Goal: Communication & Community: Answer question/provide support

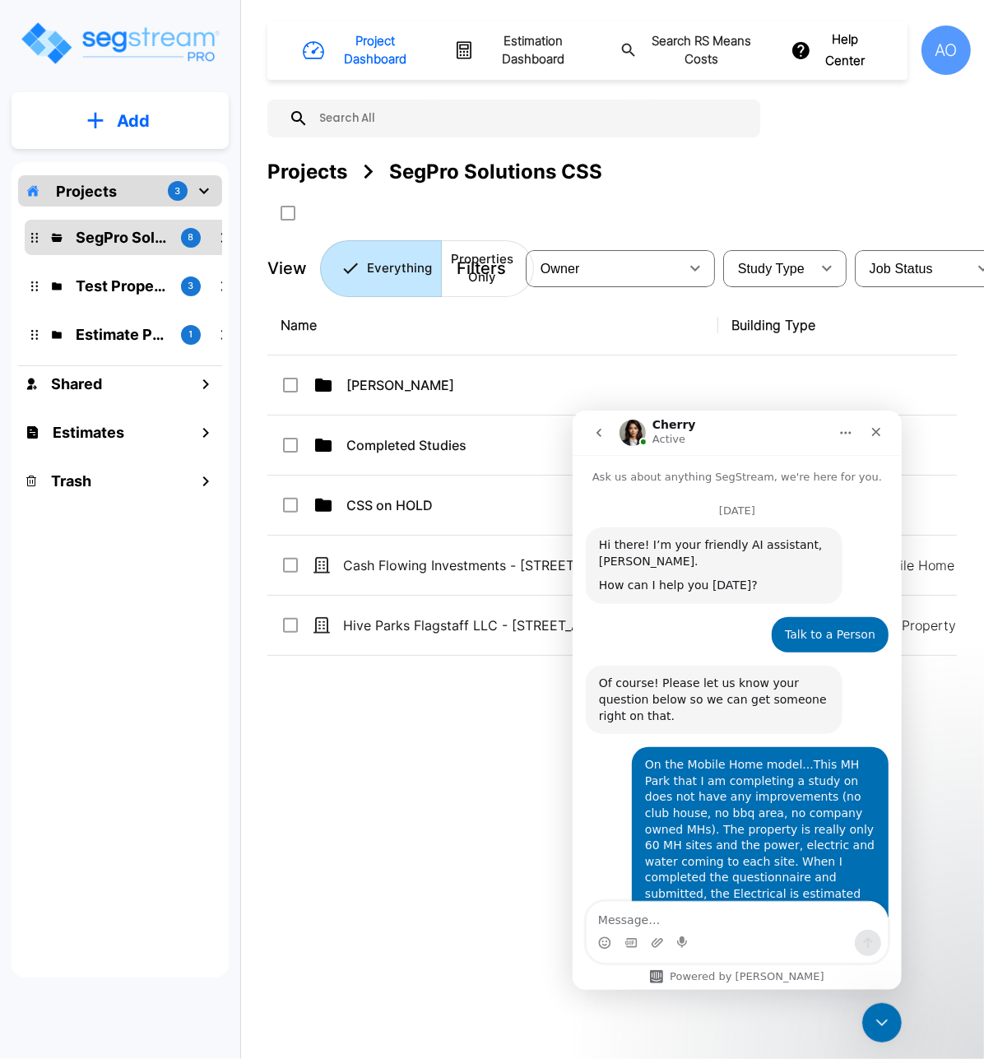
scroll to position [780, 0]
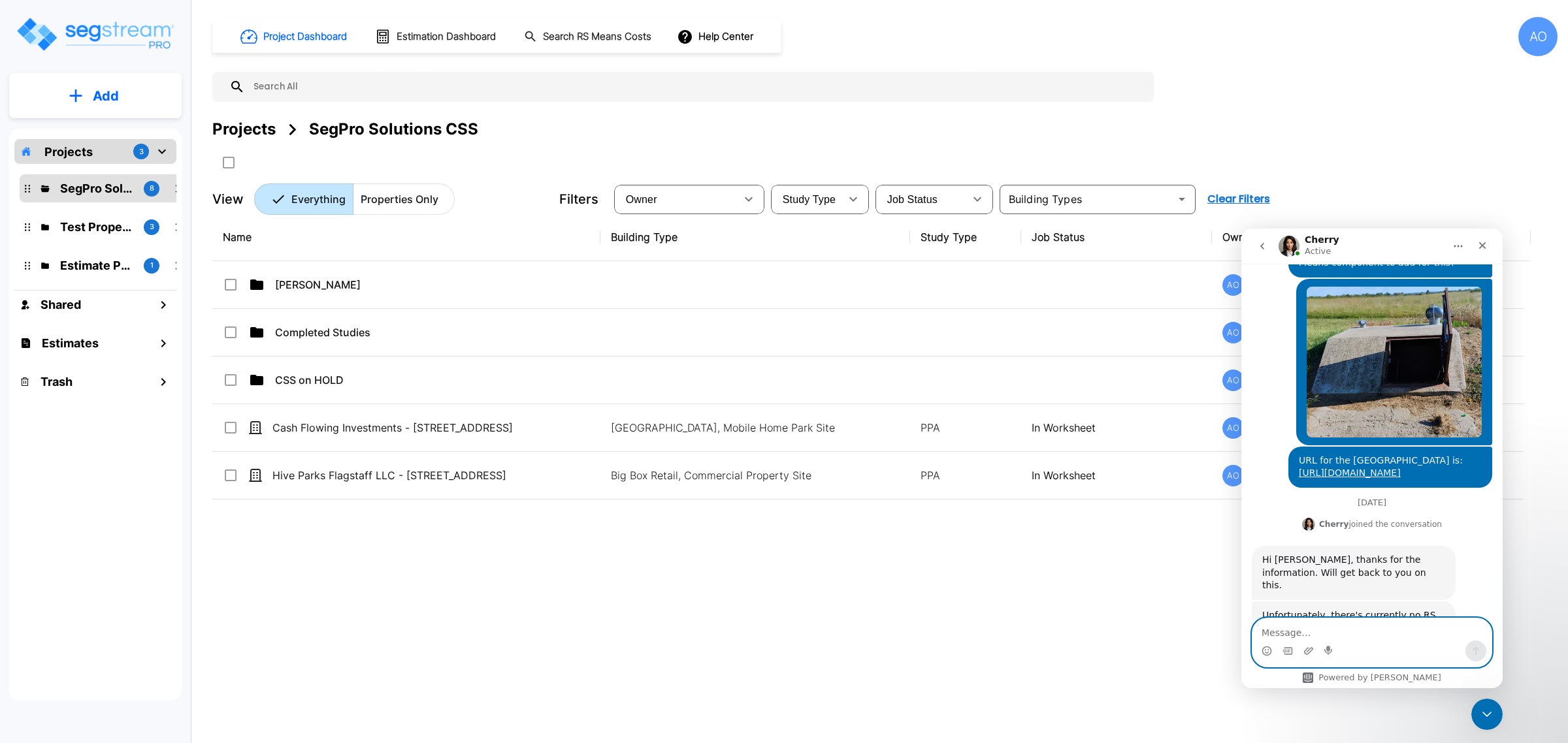
click at [780, 633] on textarea "Message…" at bounding box center [1371, 629] width 239 height 22
type textarea "Thank you."
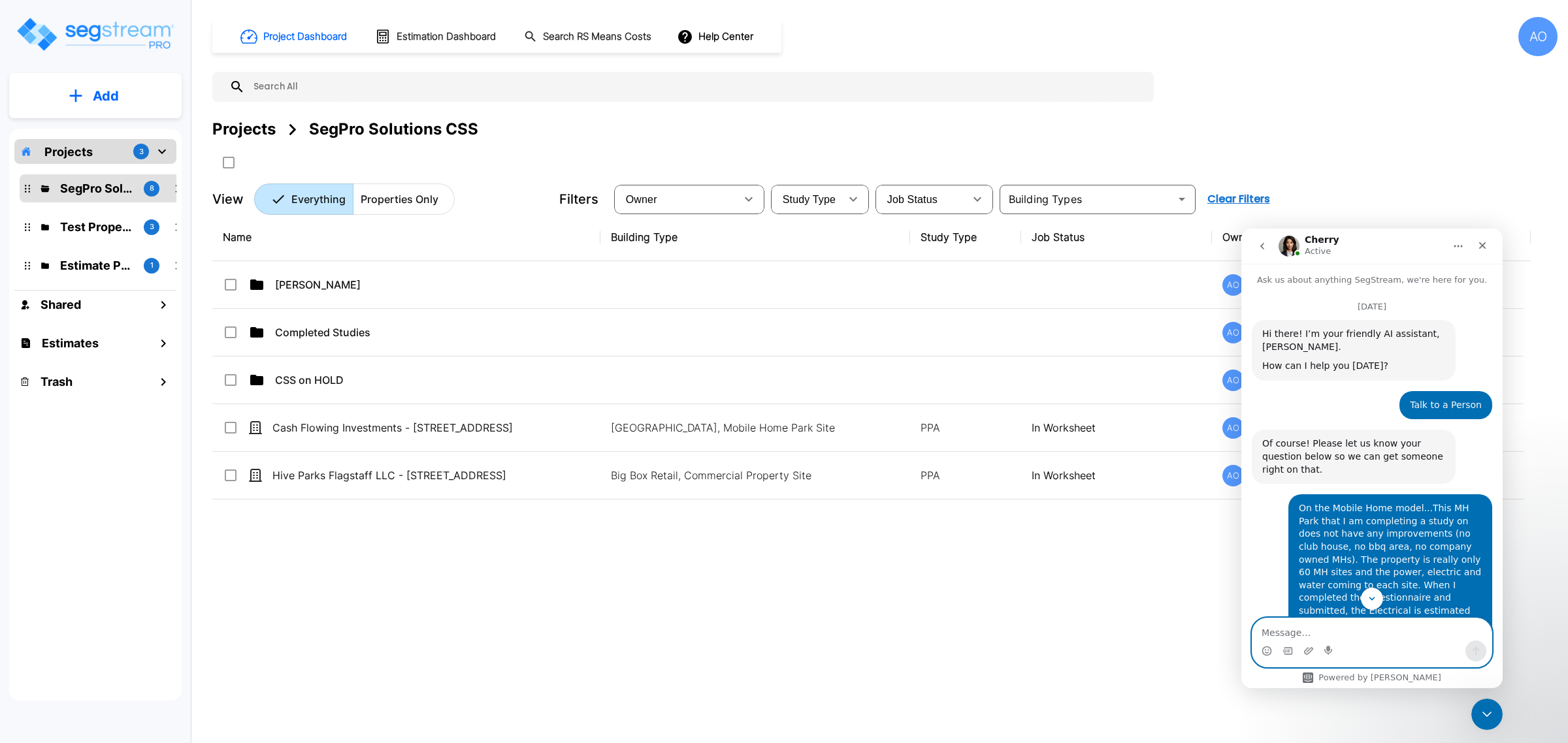
scroll to position [0, 0]
click at [780, 244] on button "go back" at bounding box center [1262, 246] width 25 height 25
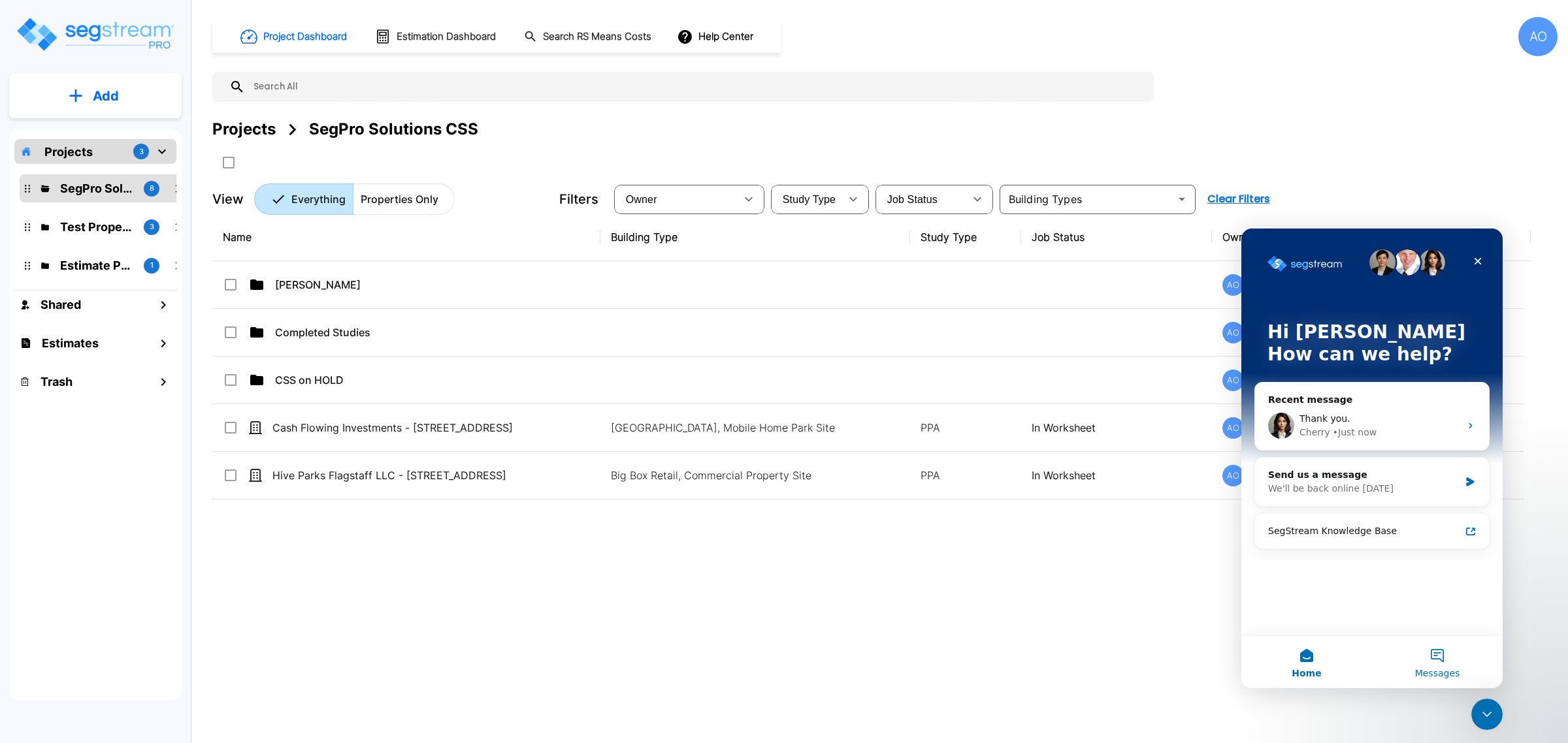
click at [780, 659] on button "Messages" at bounding box center [1437, 662] width 131 height 52
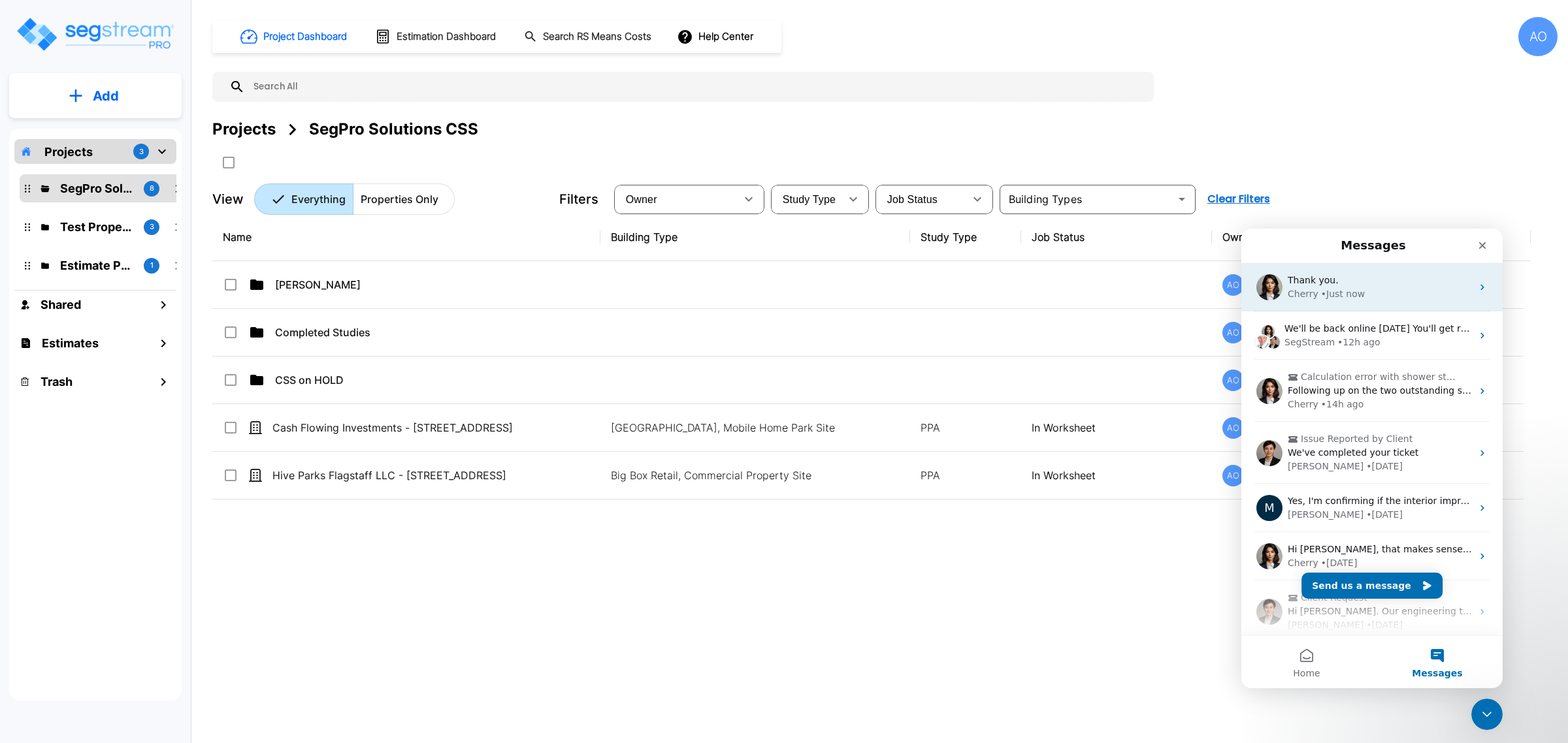
click at [780, 295] on div "• Just now" at bounding box center [1343, 294] width 44 height 13
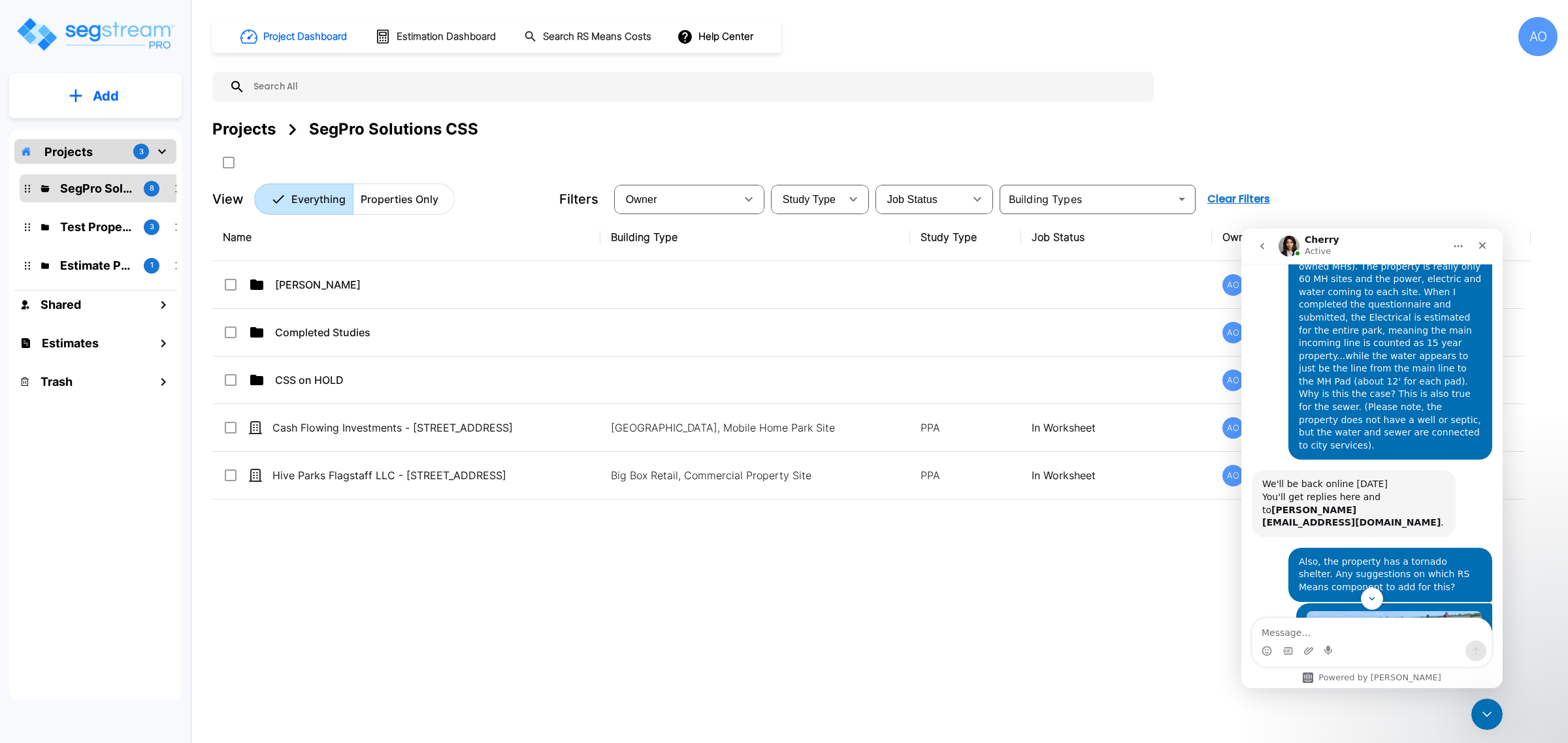
scroll to position [658, 0]
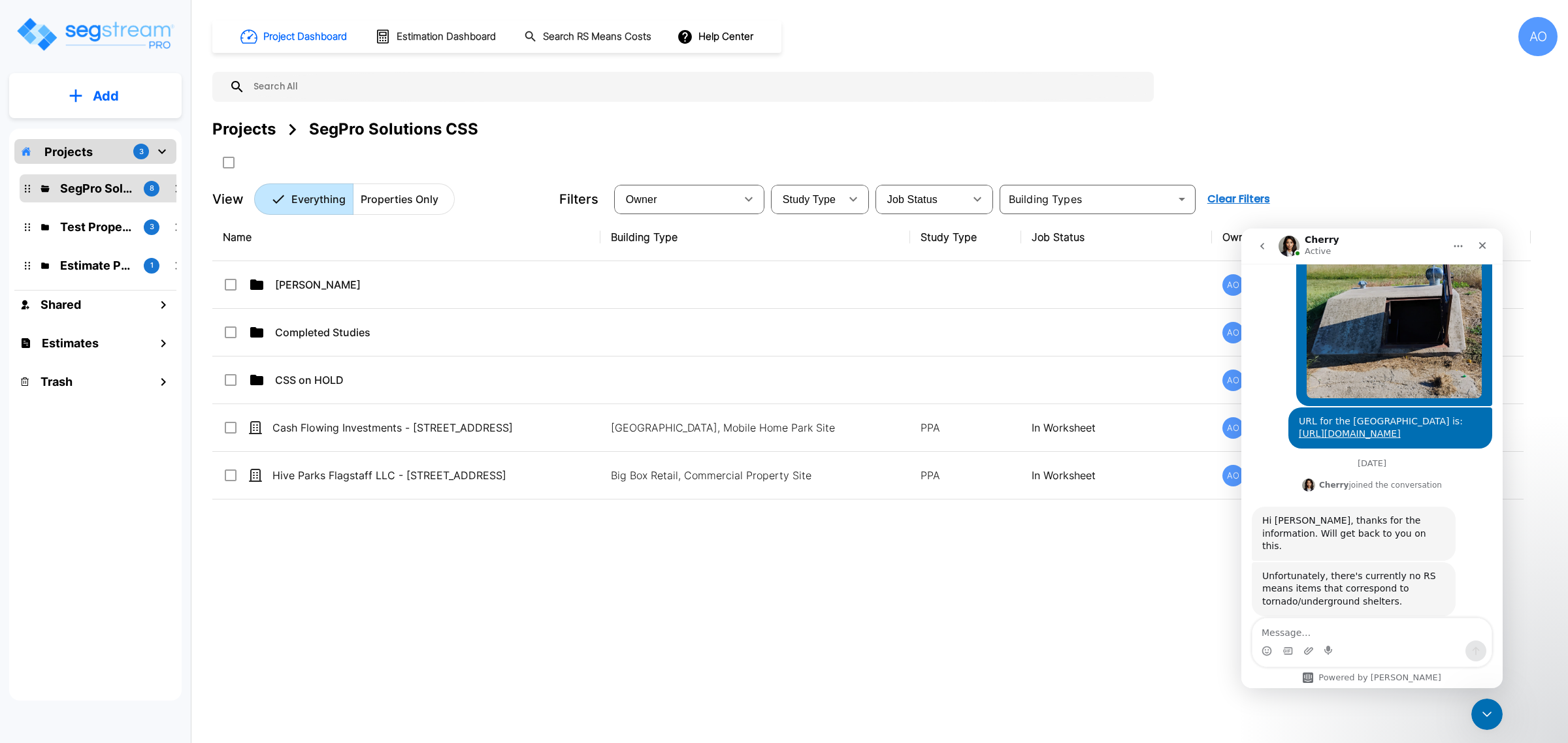
click at [780, 243] on icon "go back" at bounding box center [1262, 246] width 10 height 10
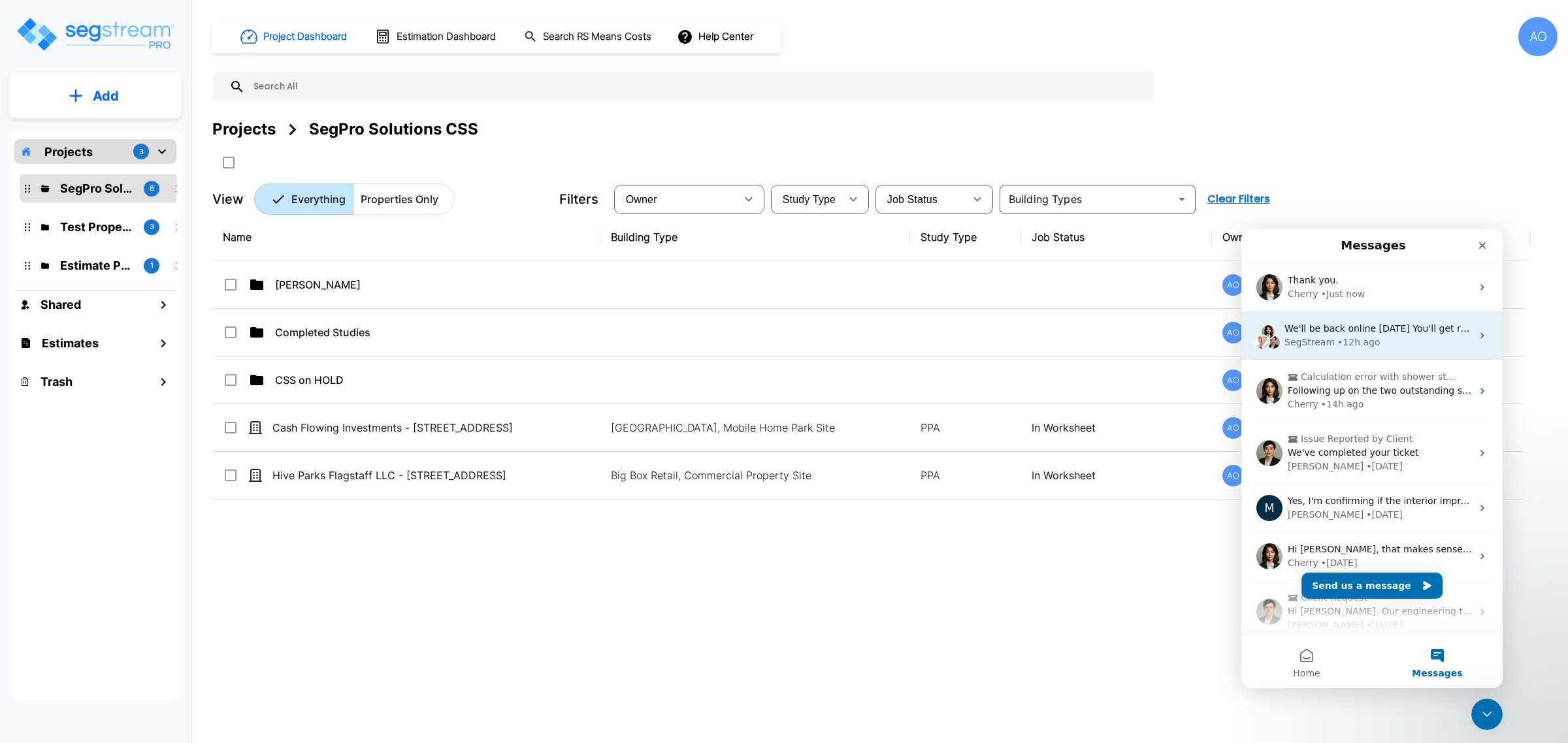
click at [780, 339] on div "• 12h ago" at bounding box center [1358, 342] width 42 height 13
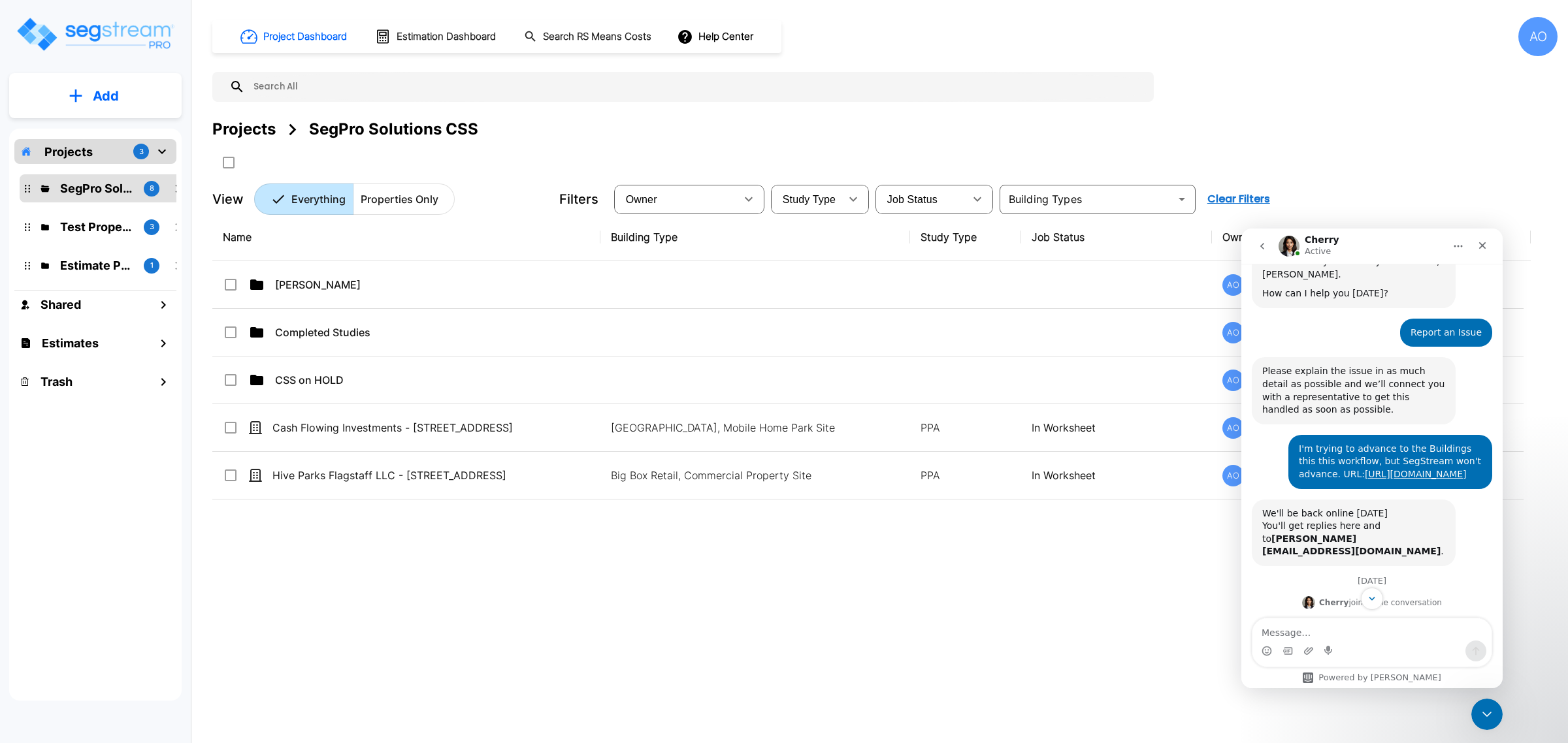
scroll to position [148, 0]
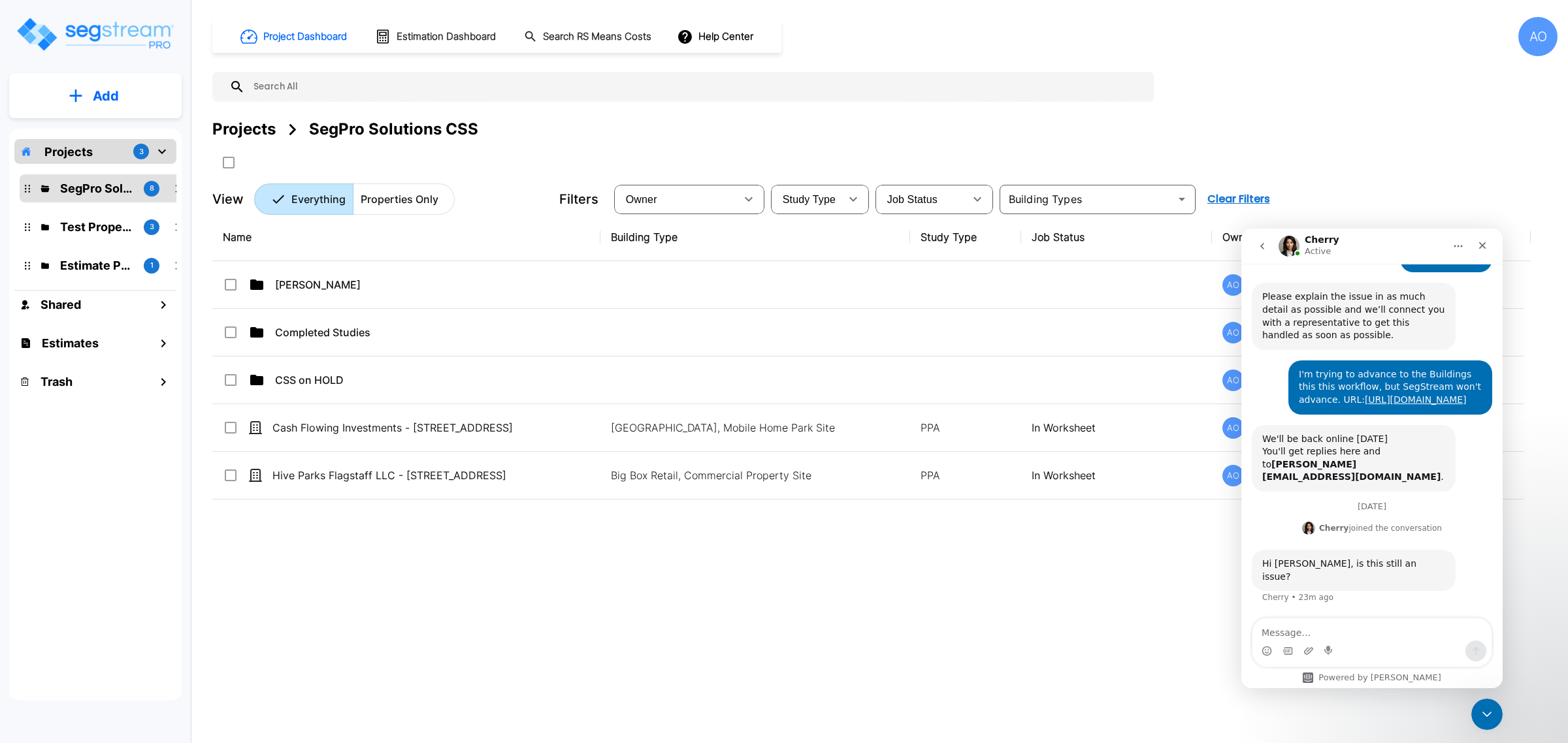
click at [780, 631] on textarea "Message…" at bounding box center [1371, 629] width 239 height 22
type textarea "No...it resolved it's self"
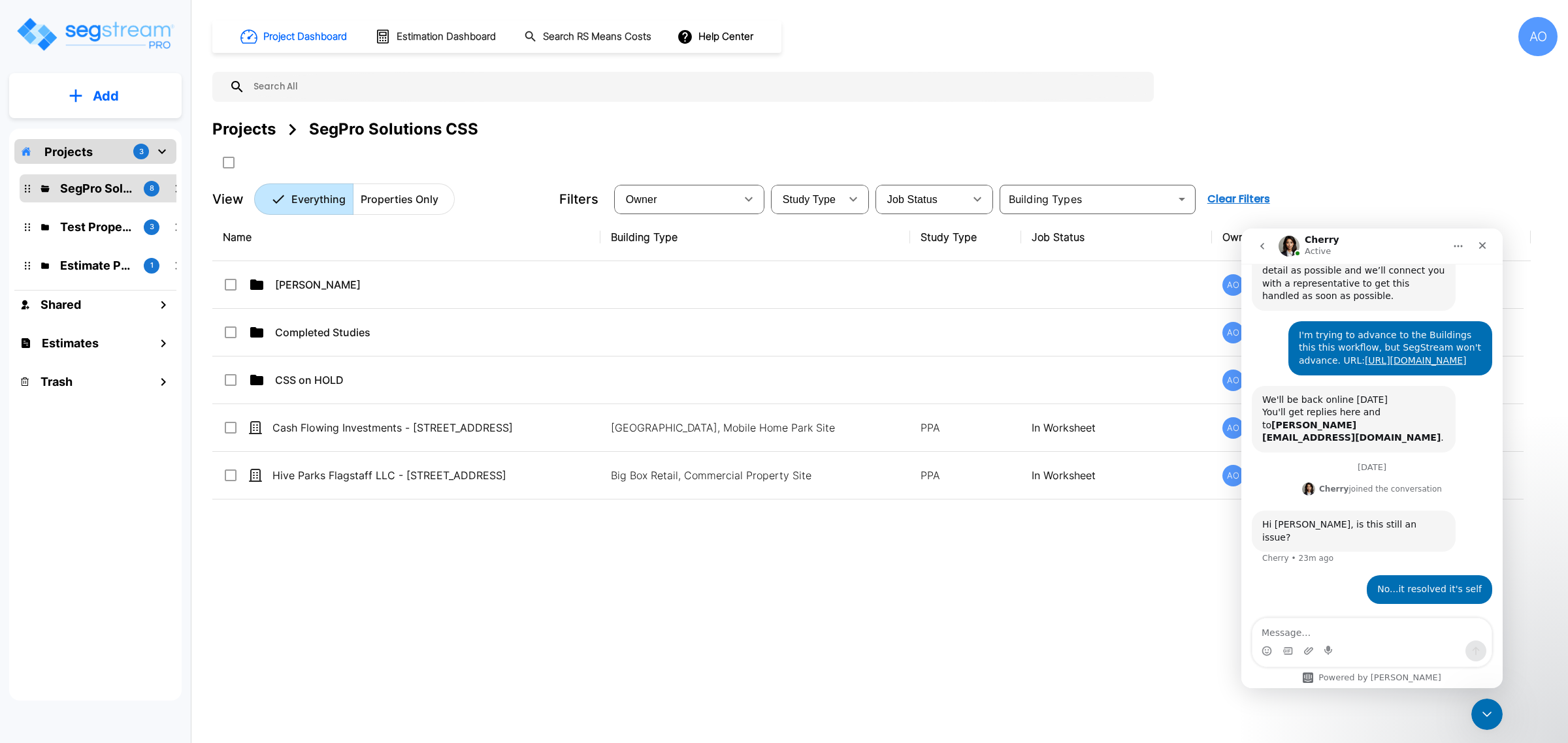
click at [780, 248] on icon "go back" at bounding box center [1262, 246] width 10 height 10
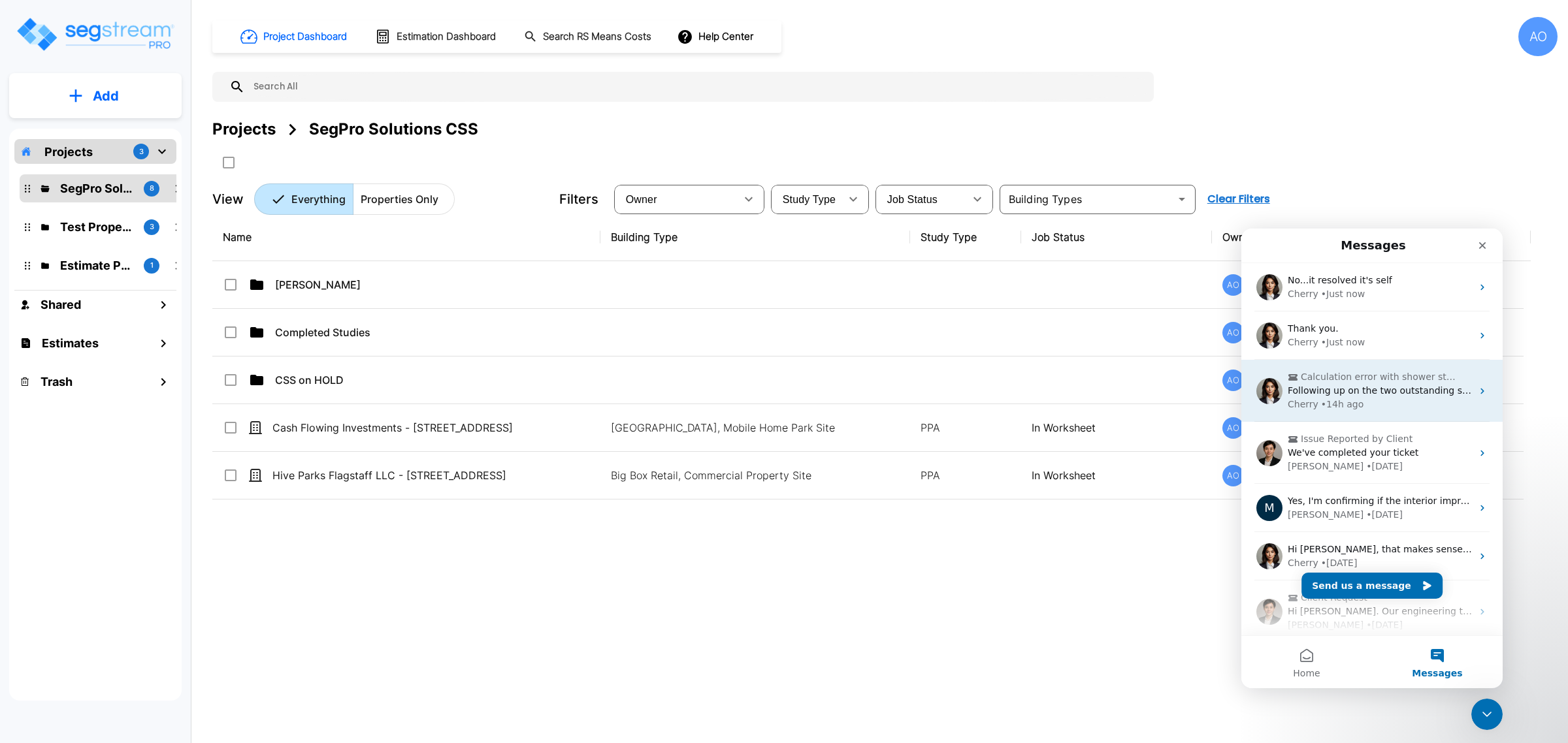
click at [780, 382] on span "Calculation error with shower stall rough-in quantity" at bounding box center [1378, 377] width 156 height 13
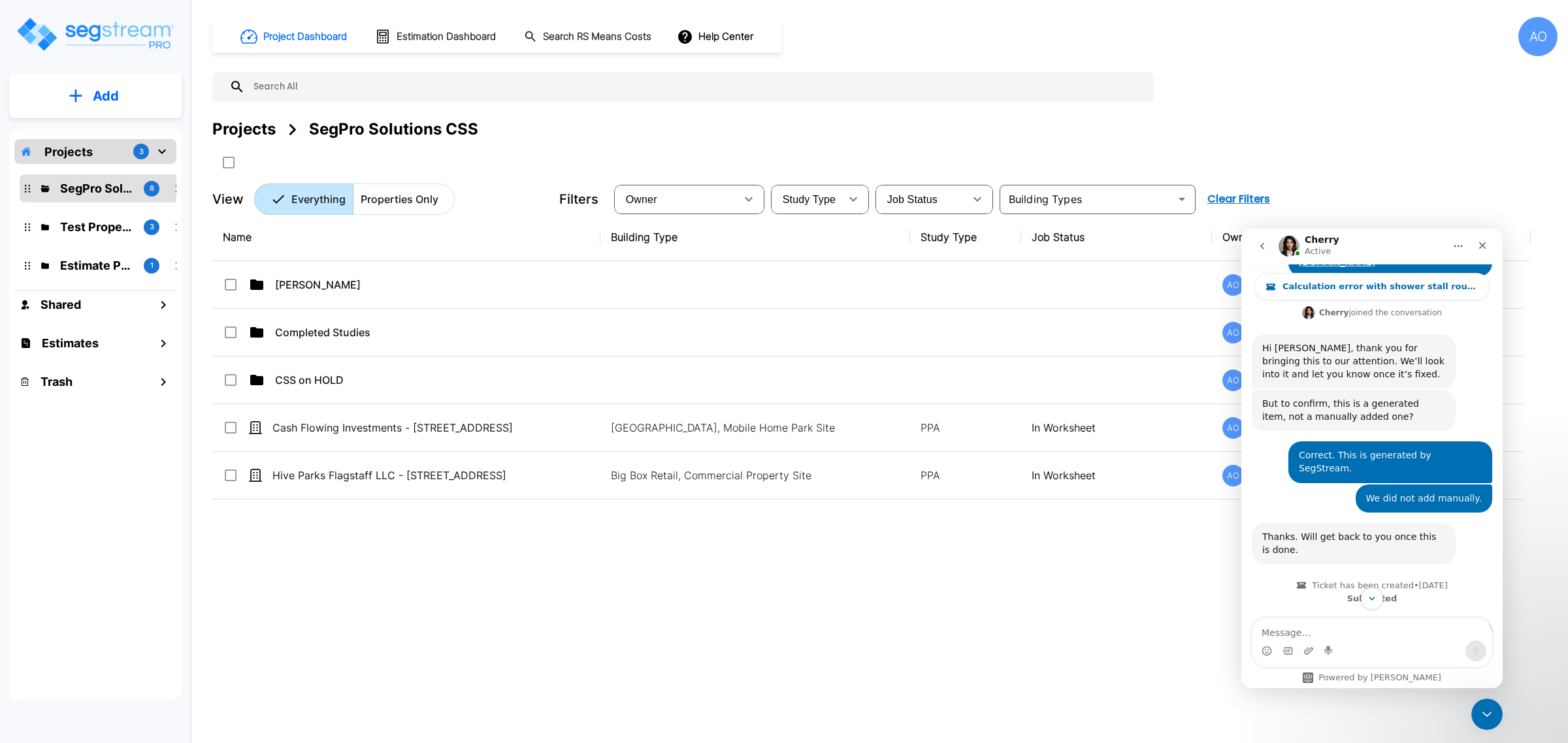
scroll to position [1543, 0]
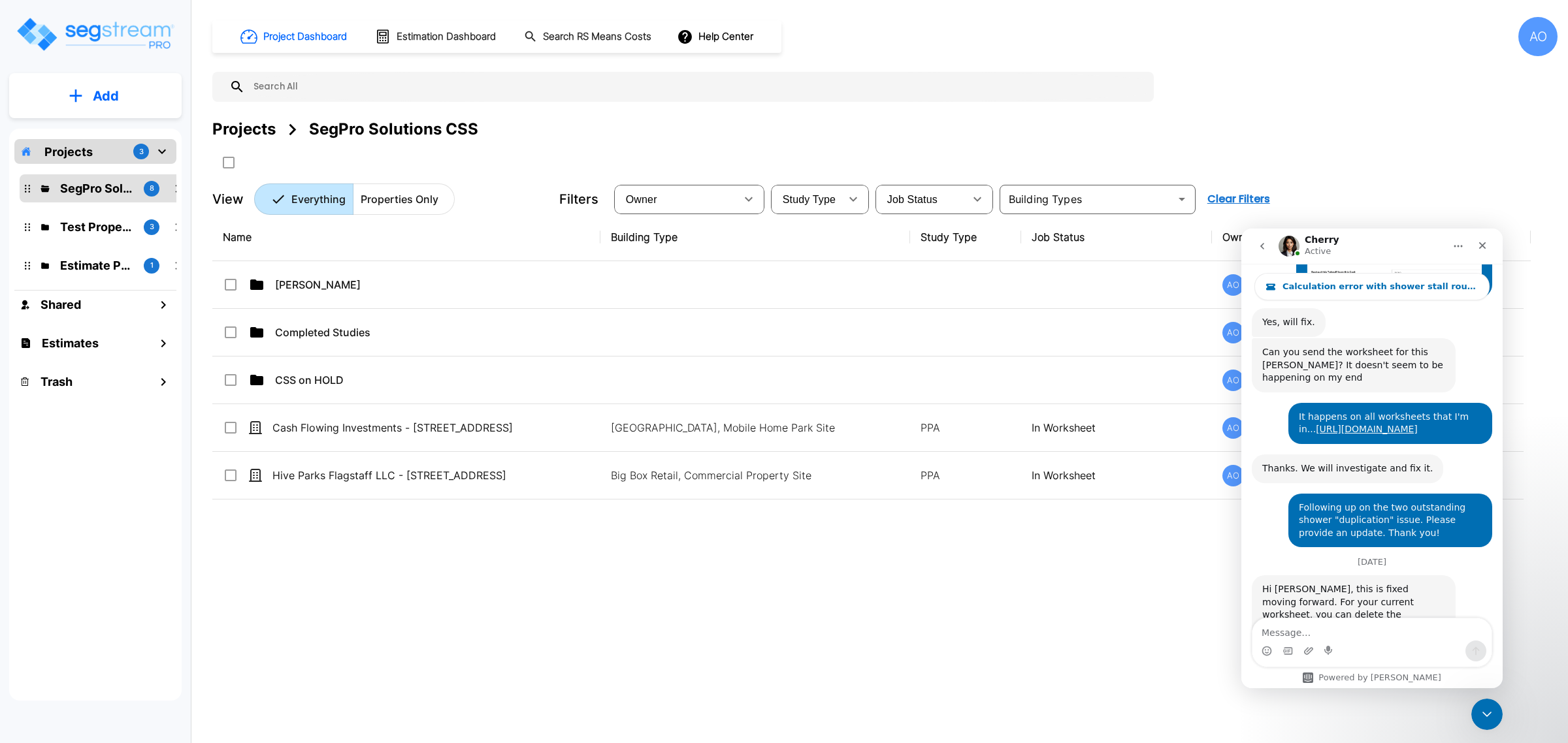
click at [780, 627] on textarea "Message…" at bounding box center [1371, 629] width 239 height 22
type textarea "I will attempt to correct it and let you know if any issues."
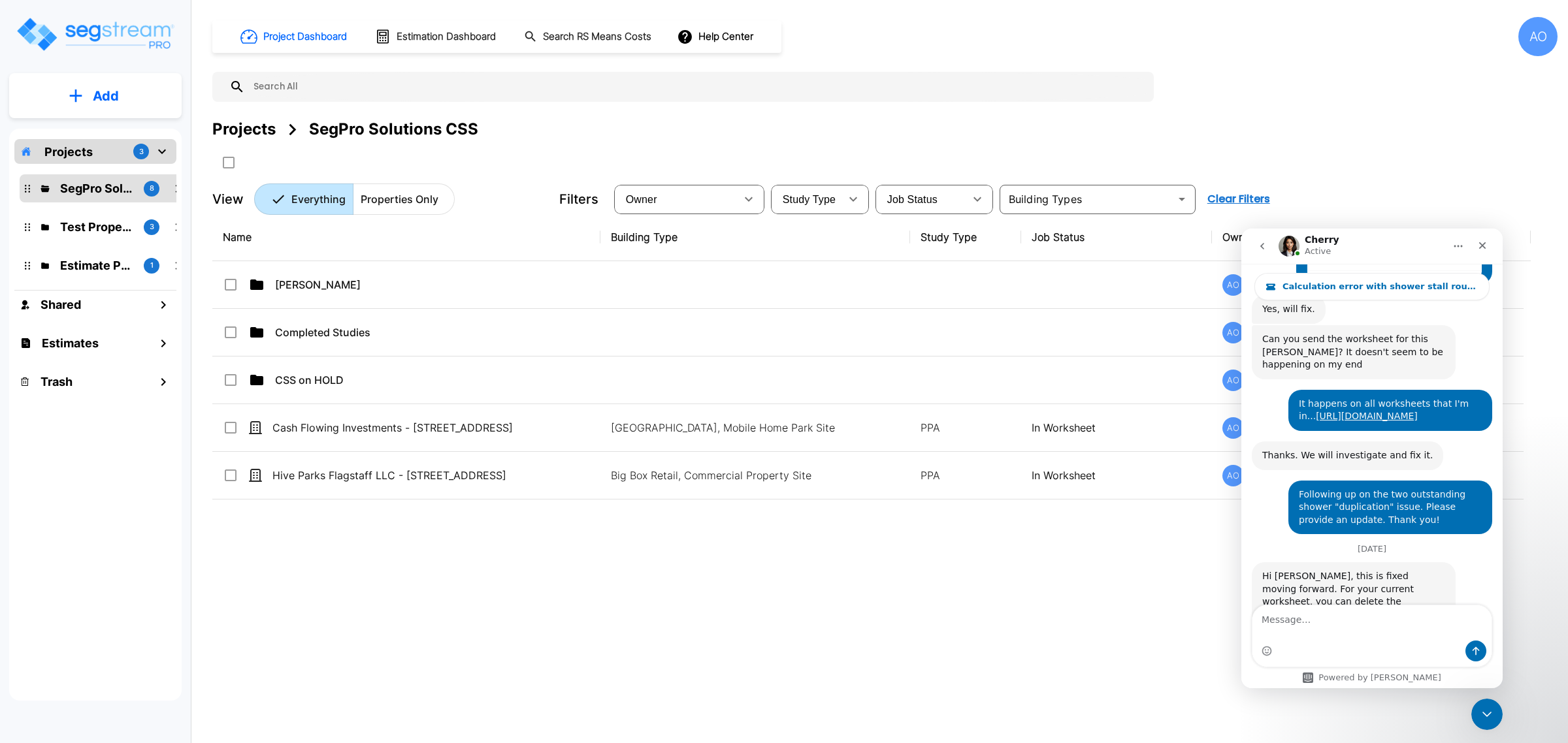
scroll to position [1595, 0]
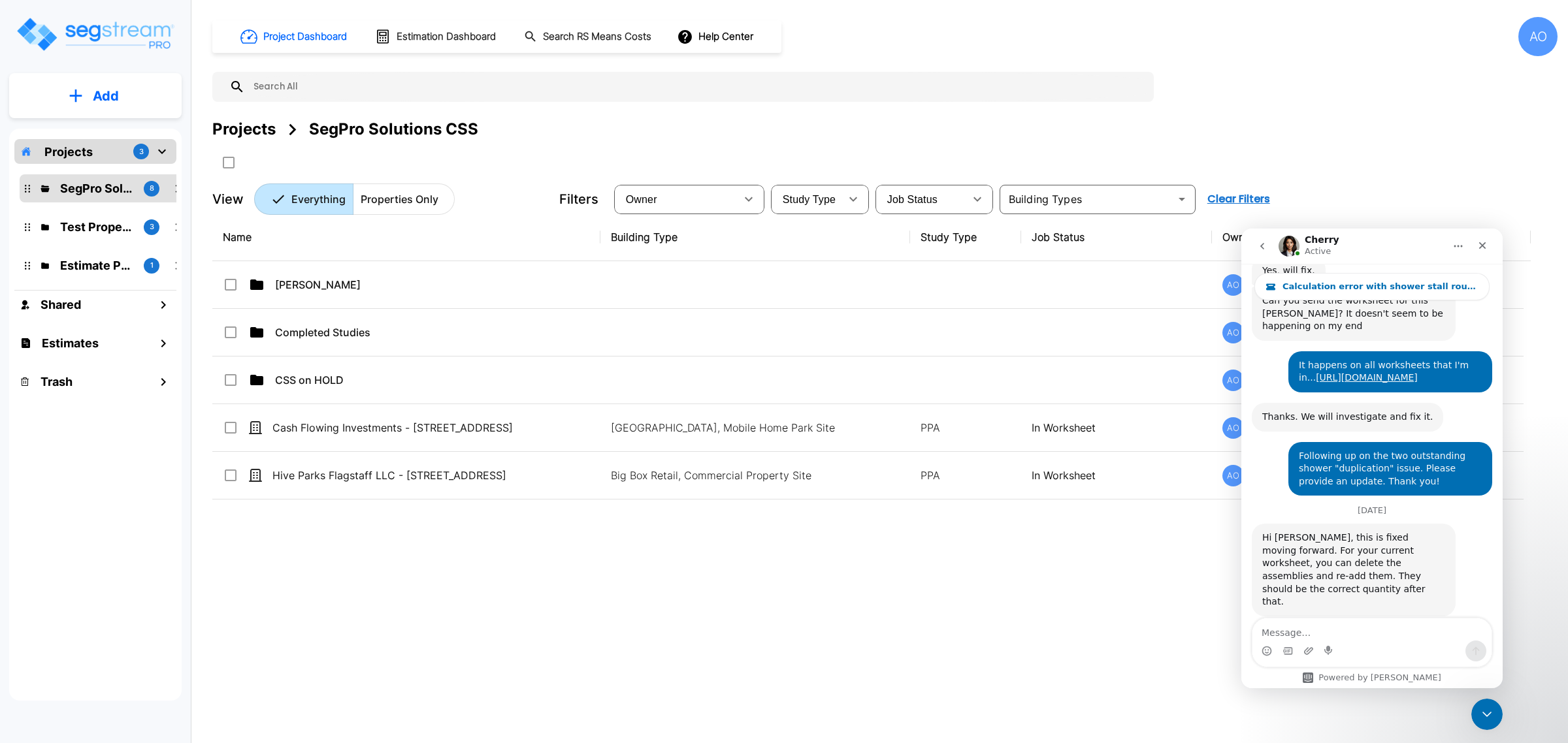
click at [780, 595] on div "Name Building Type Study Type Job Status Owner Last Modified Action [PERSON_NAM…" at bounding box center [871, 444] width 1318 height 461
drag, startPoint x: 1017, startPoint y: 606, endPoint x: 1057, endPoint y: 629, distance: 46.1
click at [780, 607] on div "Name Building Type Study Type Job Status Owner Last Modified Action [PERSON_NAM…" at bounding box center [871, 444] width 1318 height 461
drag, startPoint x: 1481, startPoint y: 708, endPoint x: 2726, endPoint y: 1361, distance: 1405.9
click at [780, 706] on icon "Close Intercom Messenger" at bounding box center [1485, 713] width 16 height 16
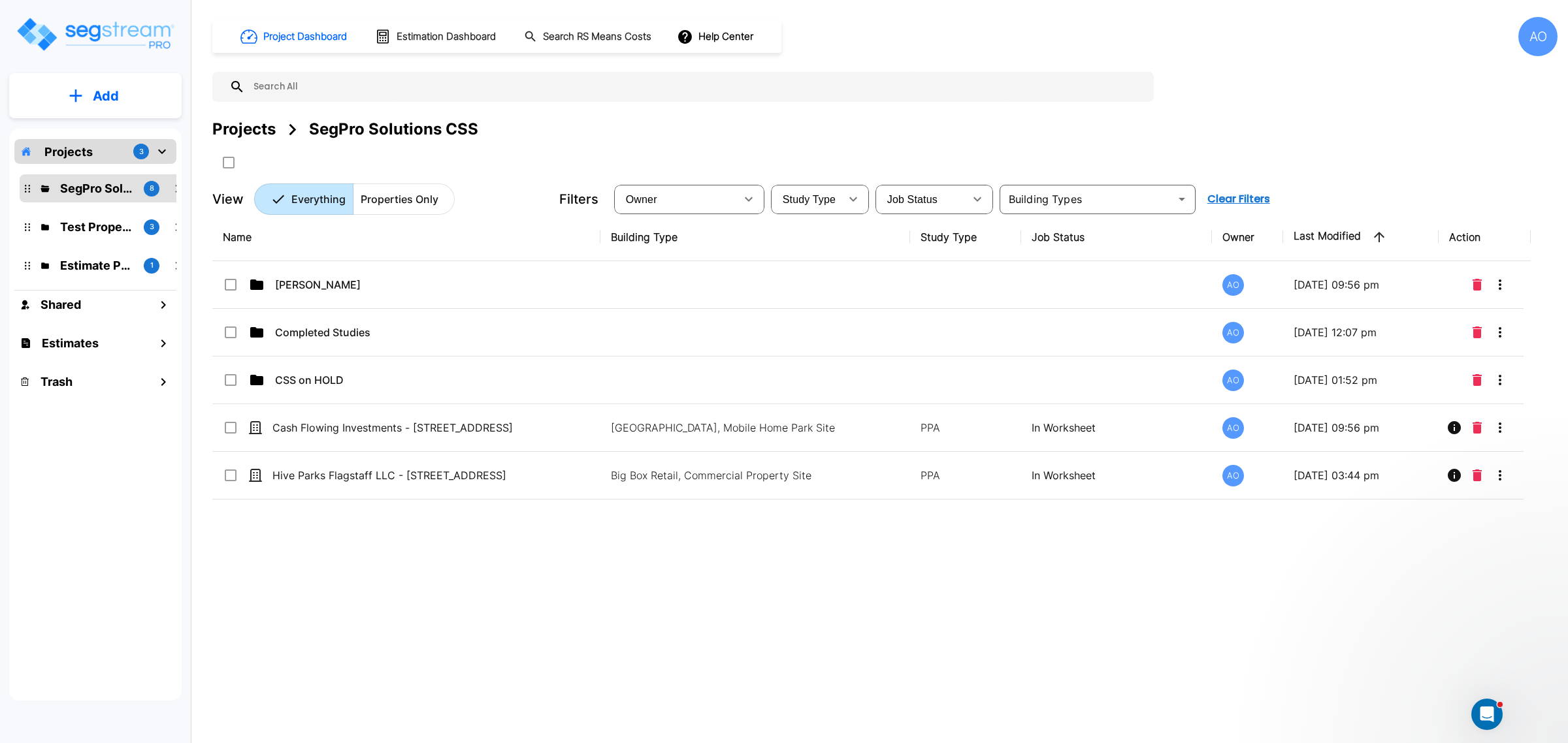
scroll to position [0, 0]
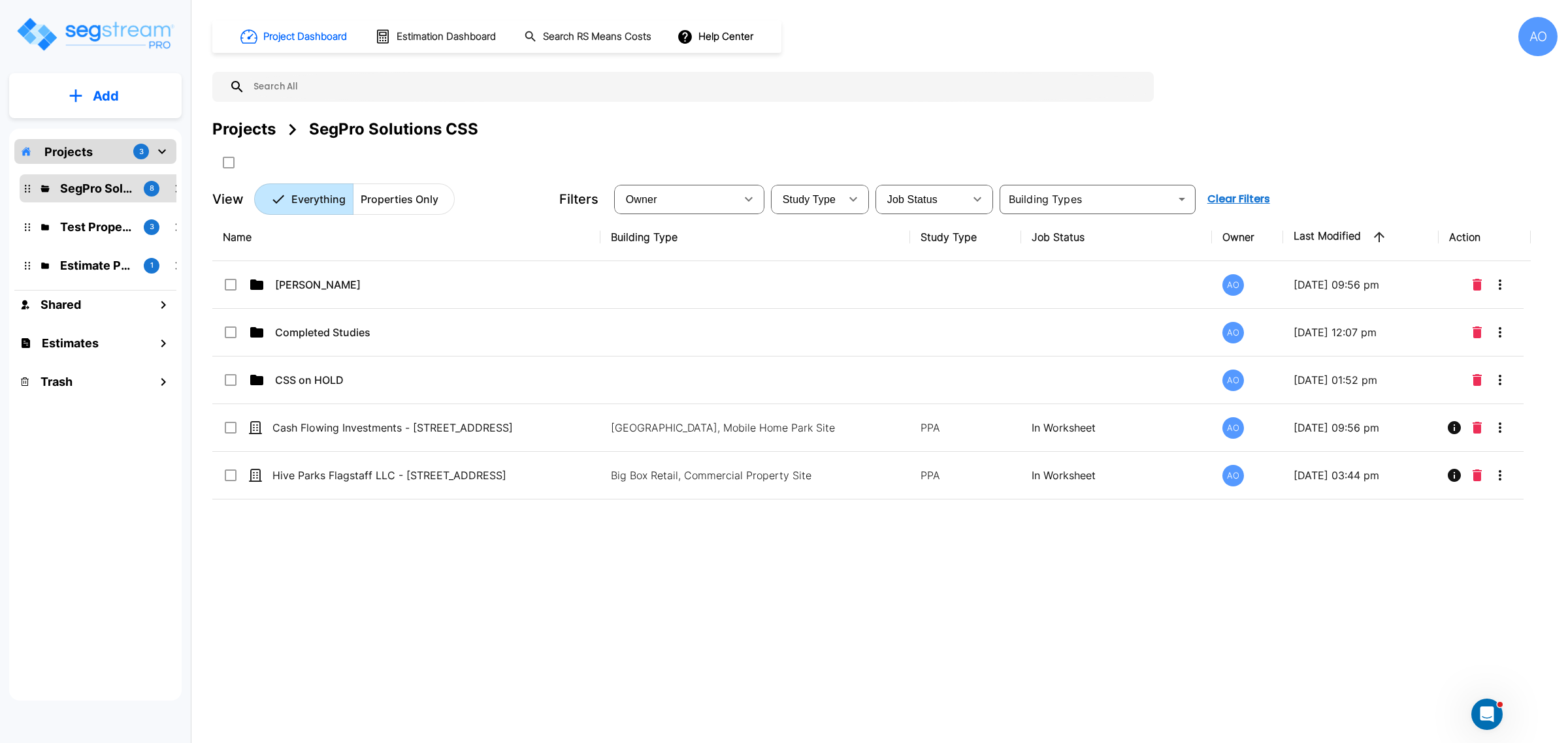
click at [780, 629] on div "Name Building Type Study Type Job Status Owner Last Modified Action [PERSON_NAM…" at bounding box center [871, 444] width 1318 height 461
click at [780, 625] on div "Name Building Type Study Type Job Status Owner Last Modified Action [PERSON_NAM…" at bounding box center [871, 444] width 1318 height 461
